Goal: Use online tool/utility: Utilize a website feature to perform a specific function

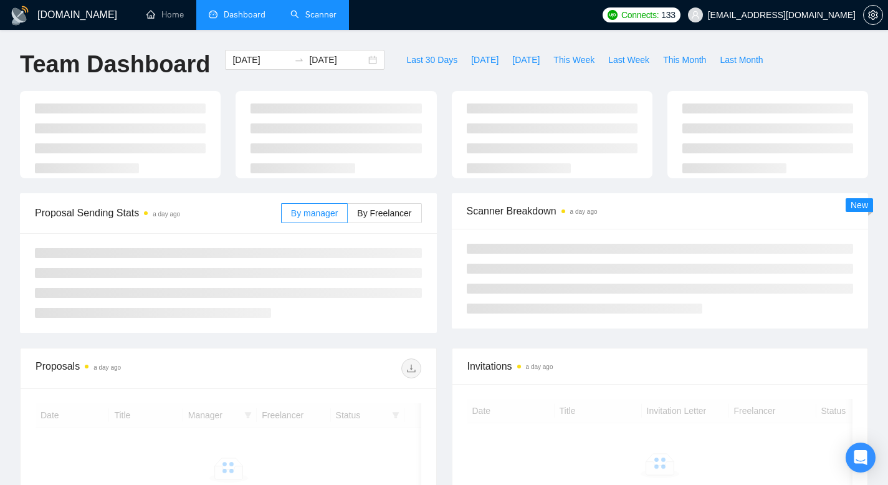
click at [290, 15] on link "Scanner" at bounding box center [313, 14] width 46 height 11
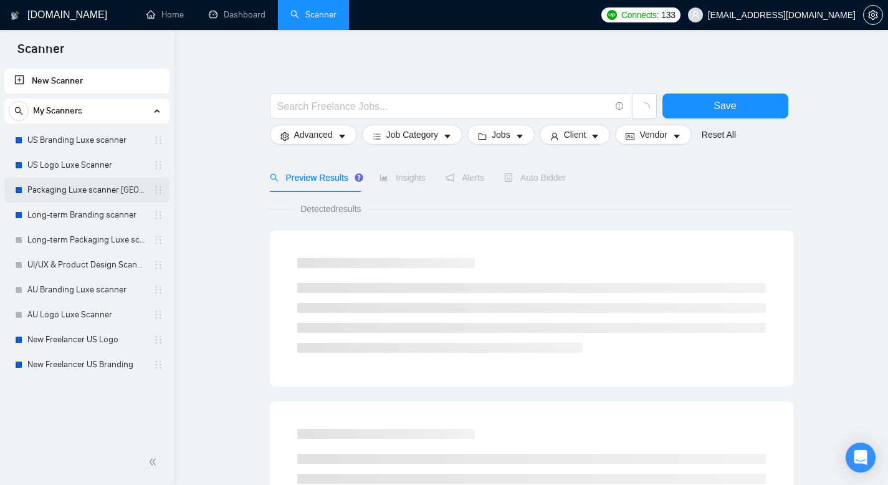
click at [89, 189] on link "Packaging Luxe scanner [GEOGRAPHIC_DATA]" at bounding box center [86, 190] width 118 height 25
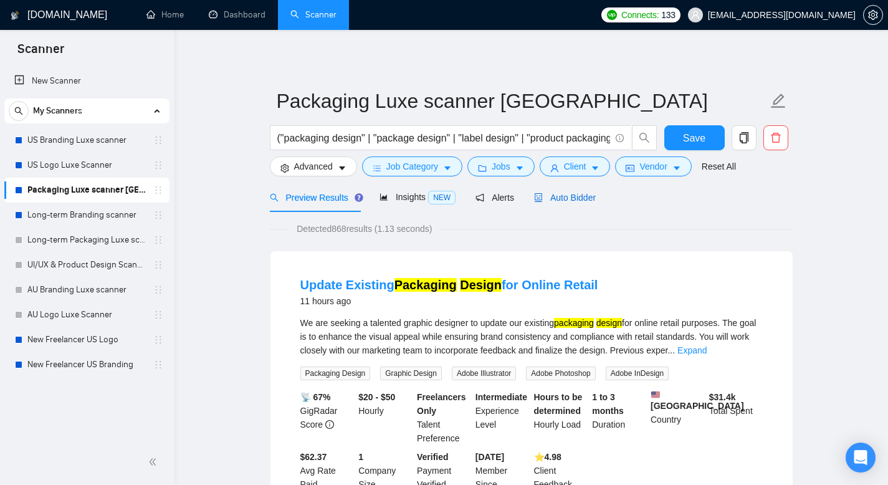
click at [580, 199] on span "Auto Bidder" at bounding box center [565, 198] width 62 height 10
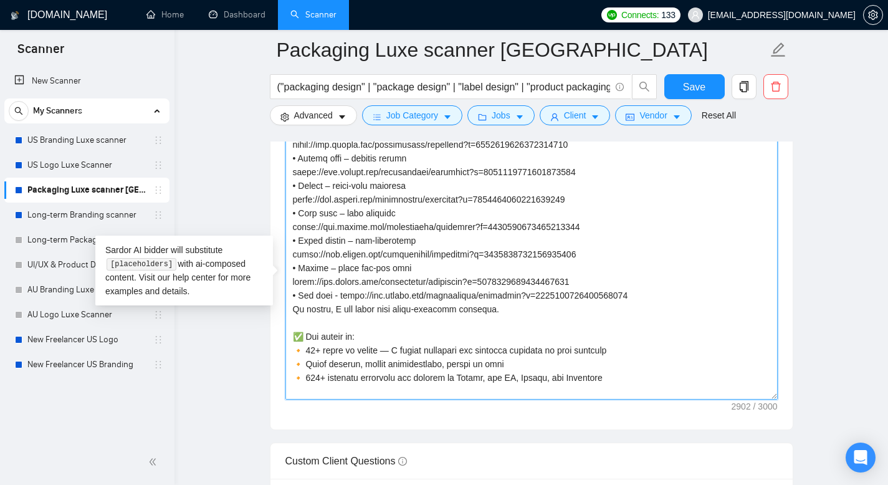
scroll to position [304, 0]
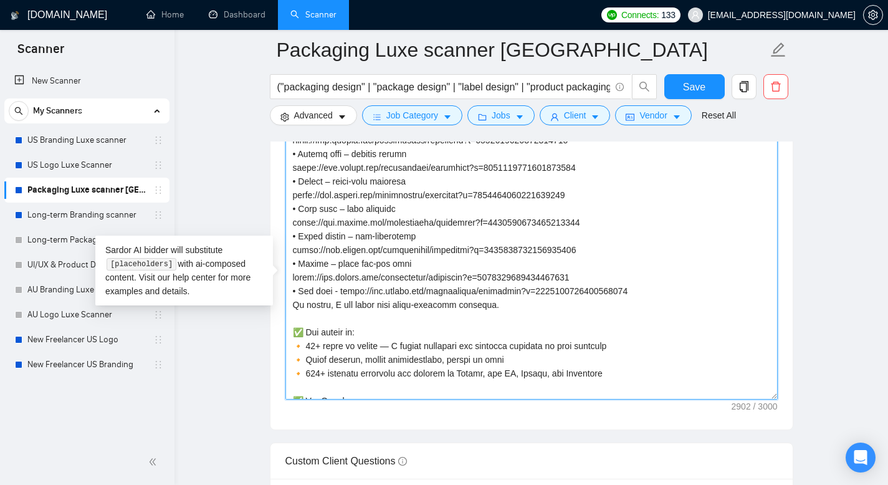
drag, startPoint x: 293, startPoint y: 174, endPoint x: 509, endPoint y: 353, distance: 280.6
click at [509, 353] on textarea "Cover letter template:" at bounding box center [531, 259] width 492 height 280
